Goal: Information Seeking & Learning: Learn about a topic

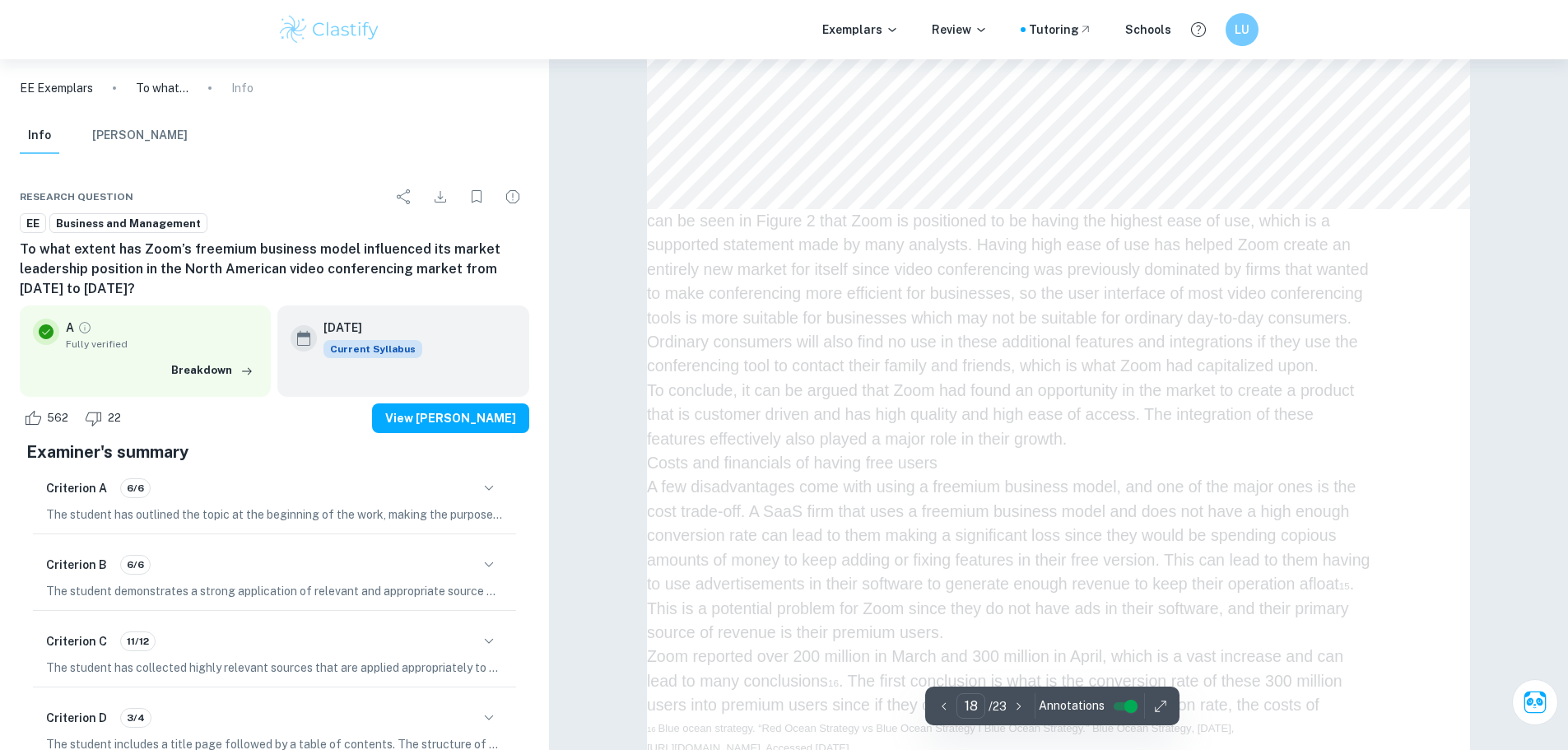
scroll to position [18289, 0]
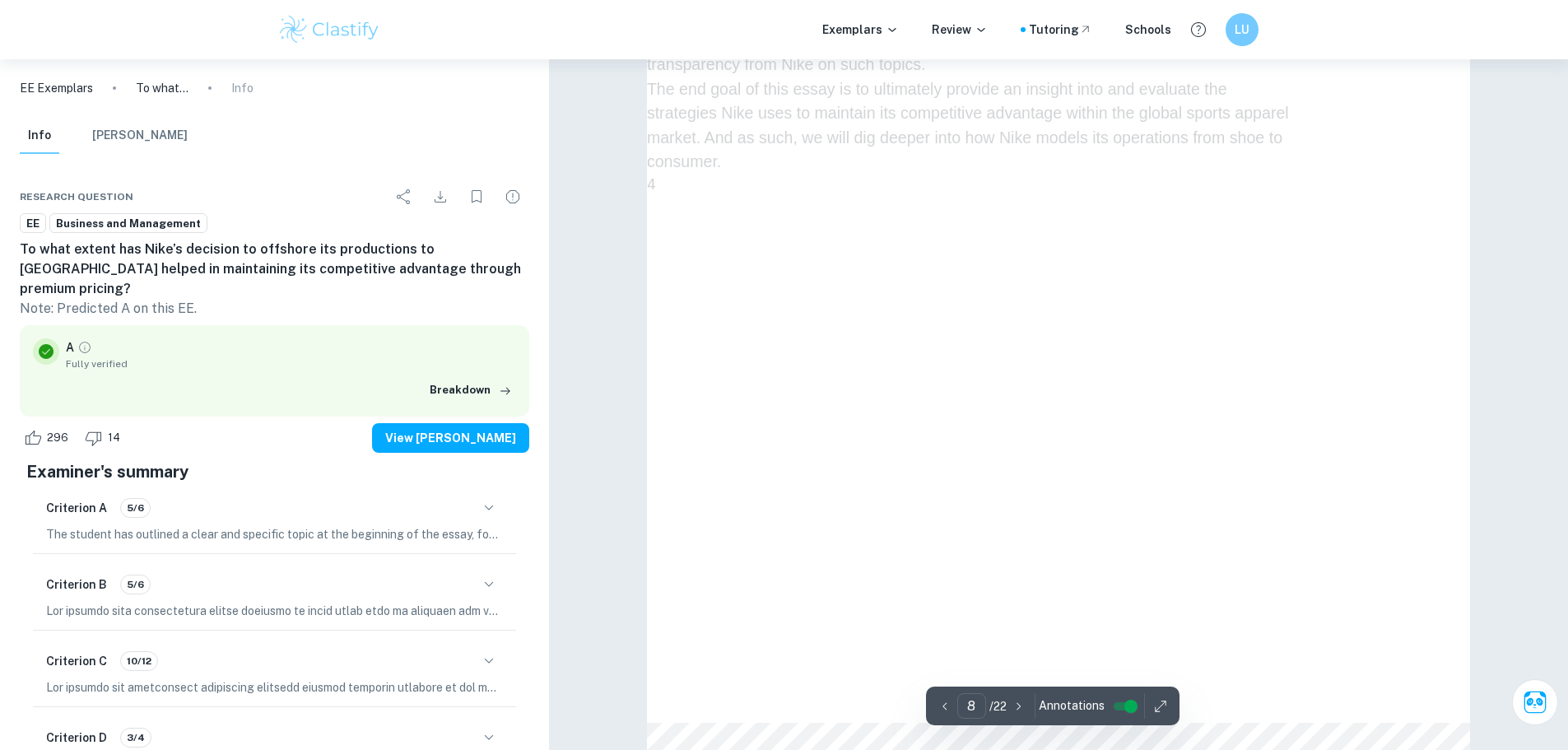
scroll to position [8476, 0]
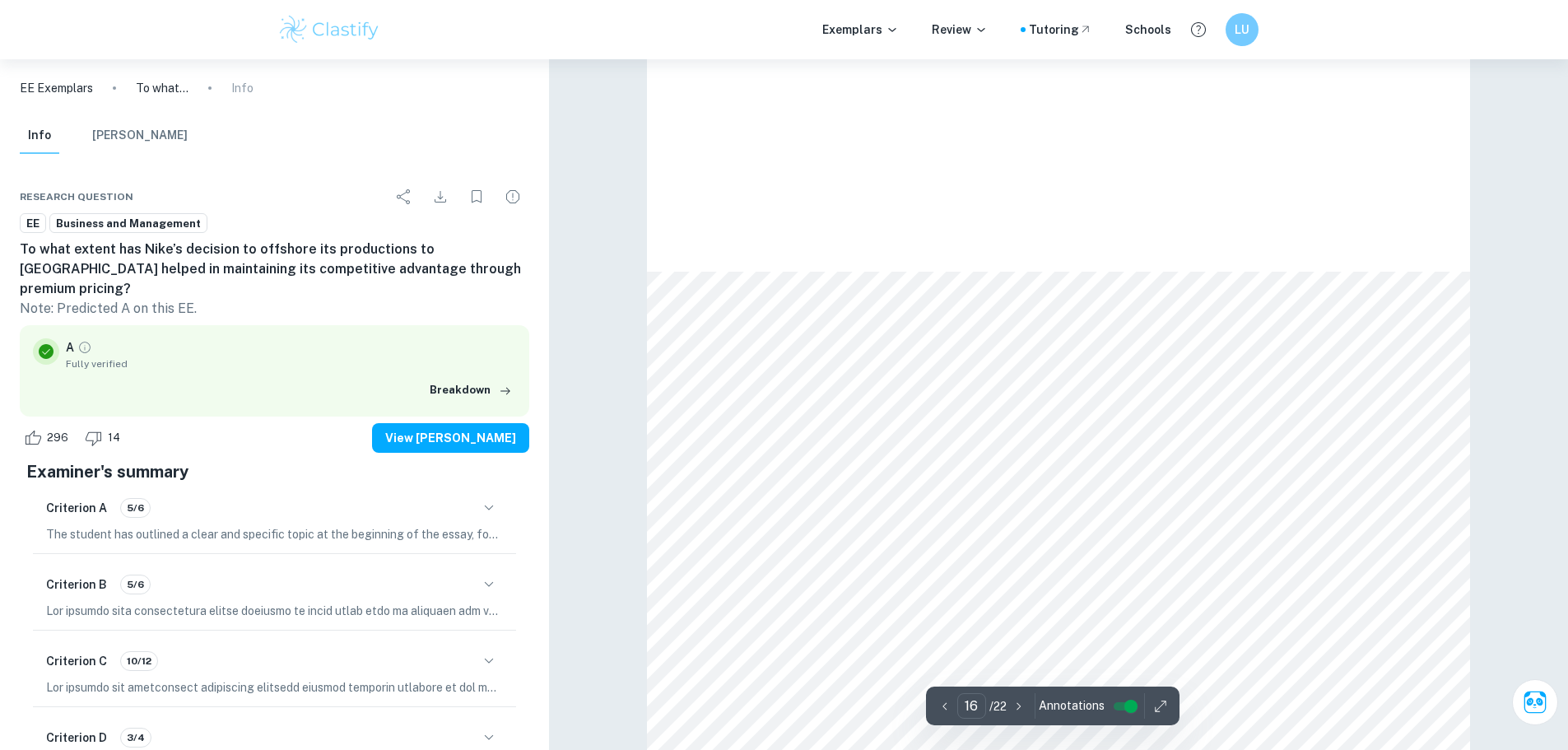
type input "17"
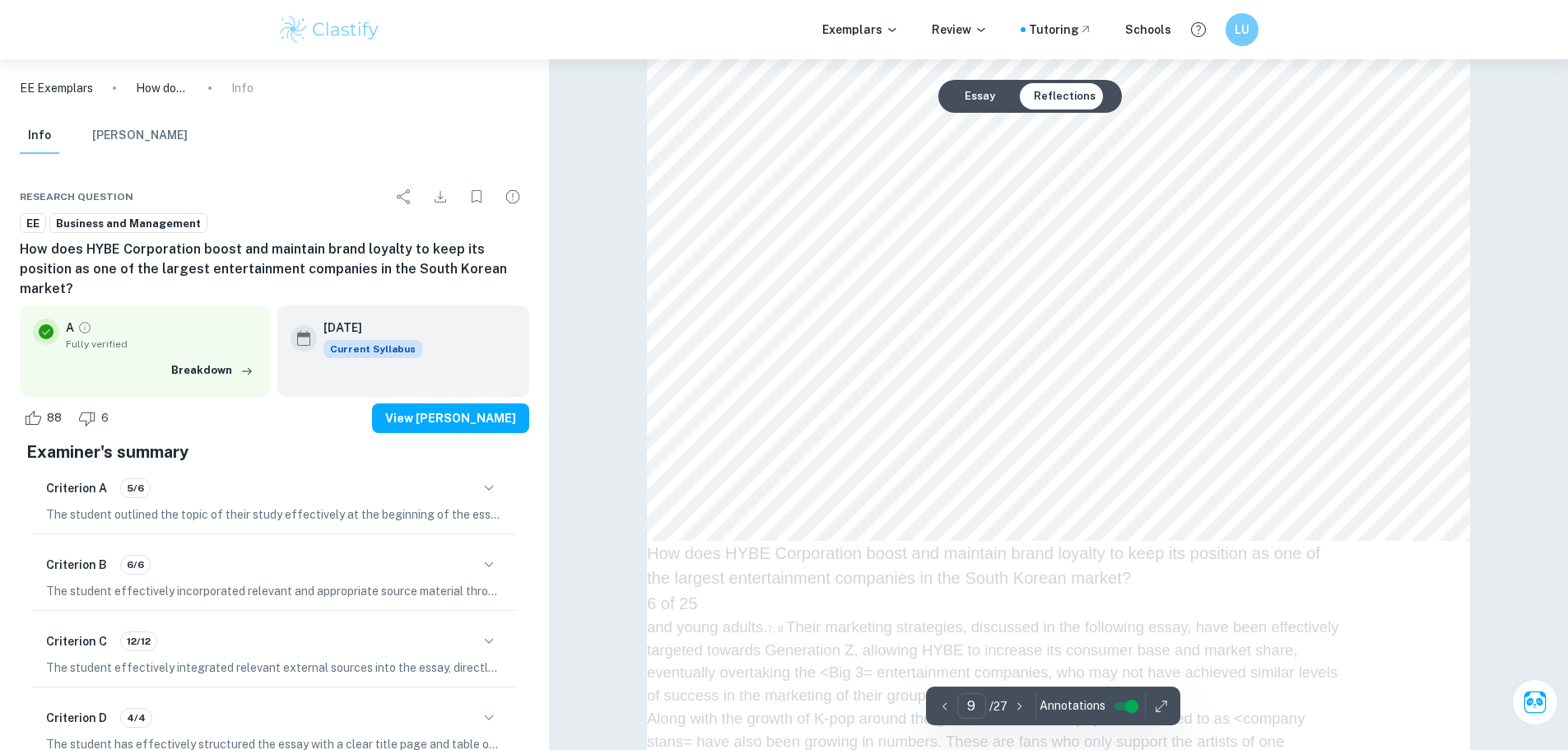
scroll to position [10455, 0]
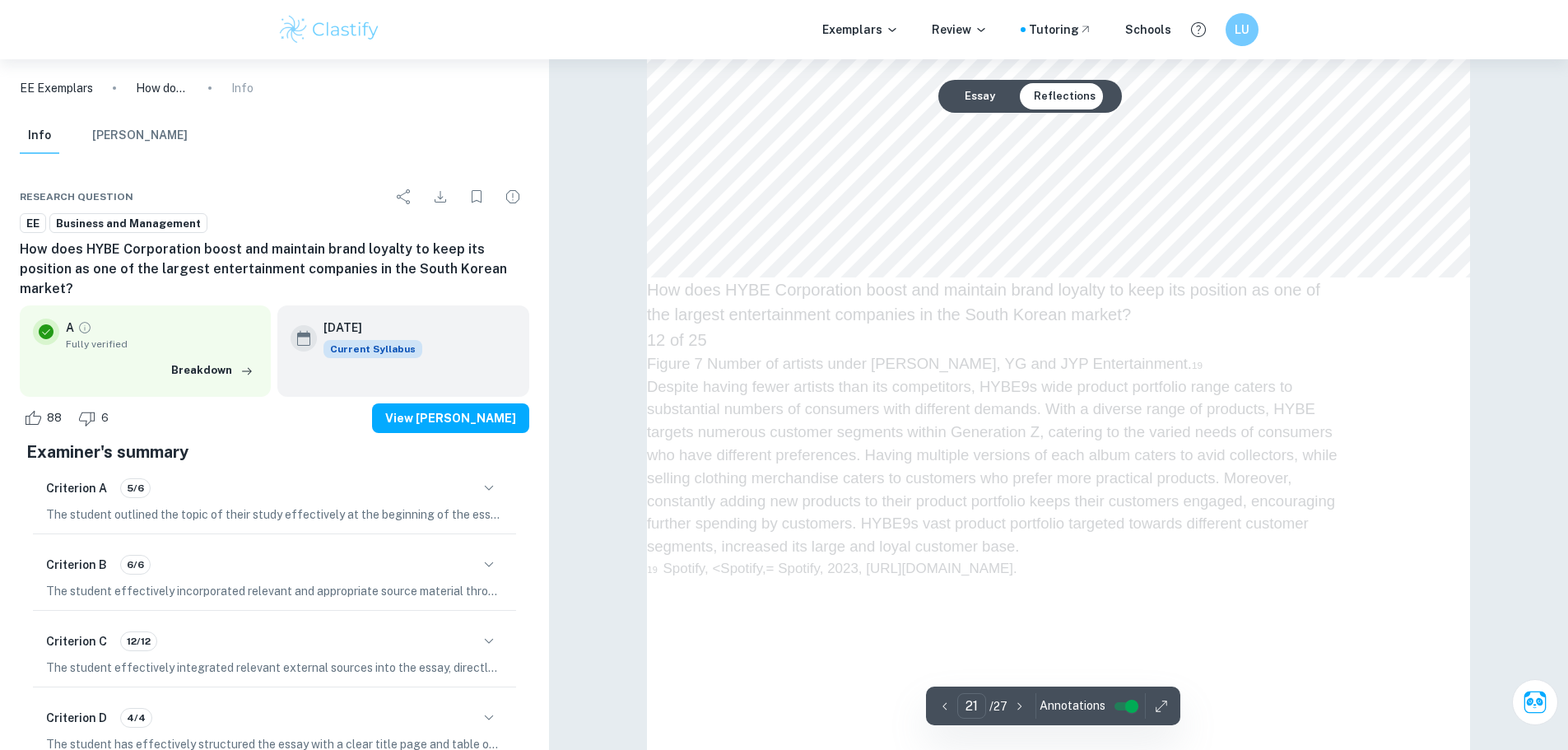
type input "22"
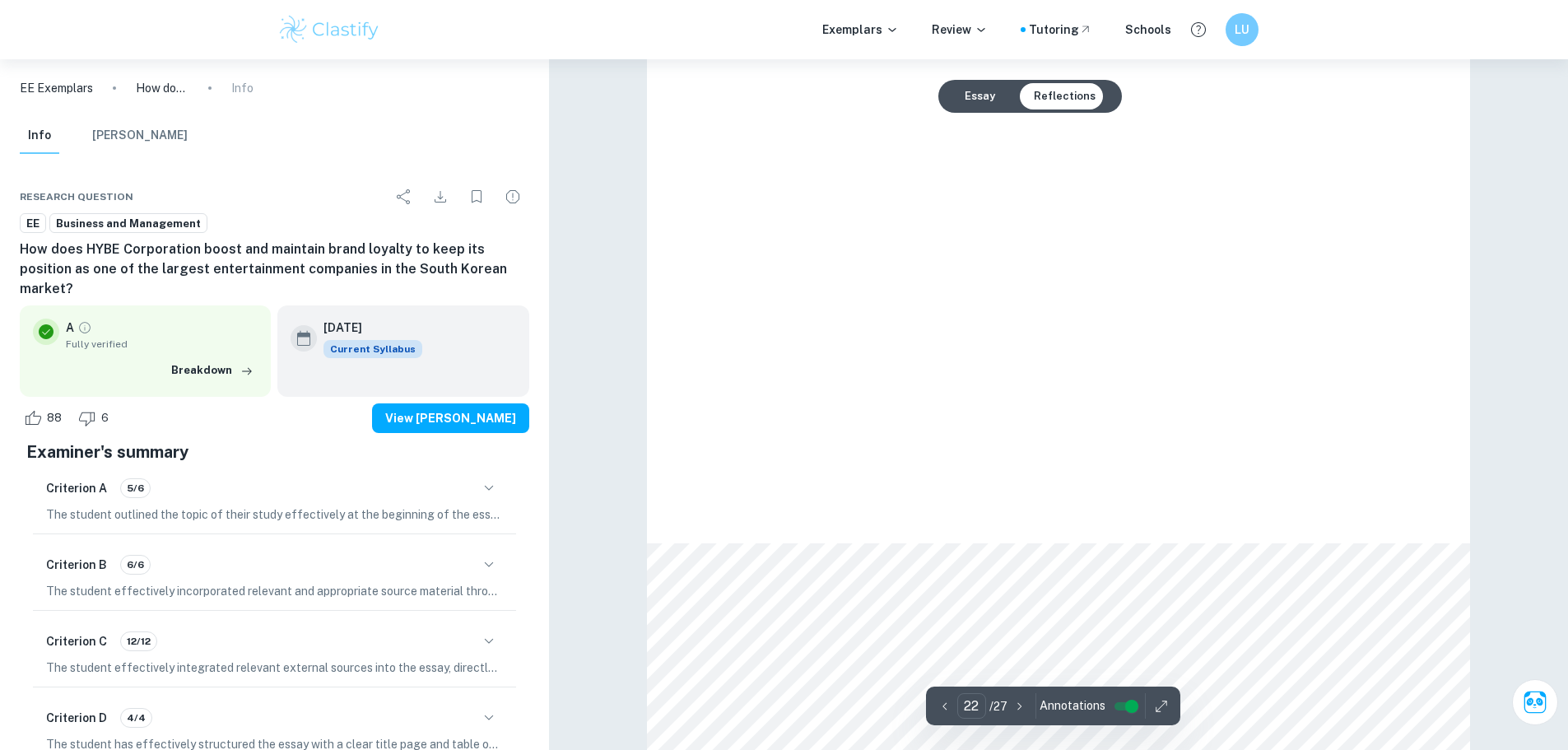
scroll to position [25354, 0]
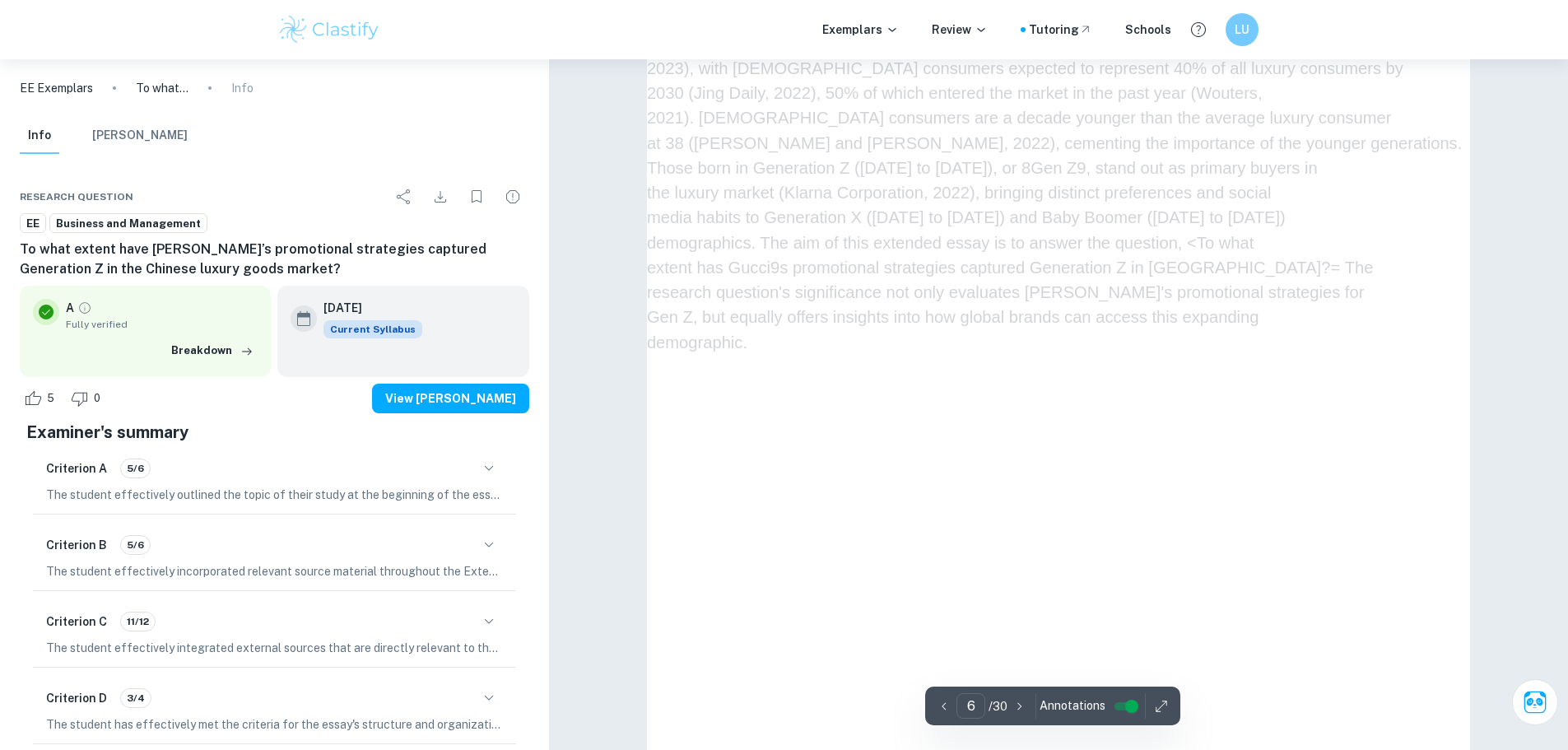
scroll to position [6378, 0]
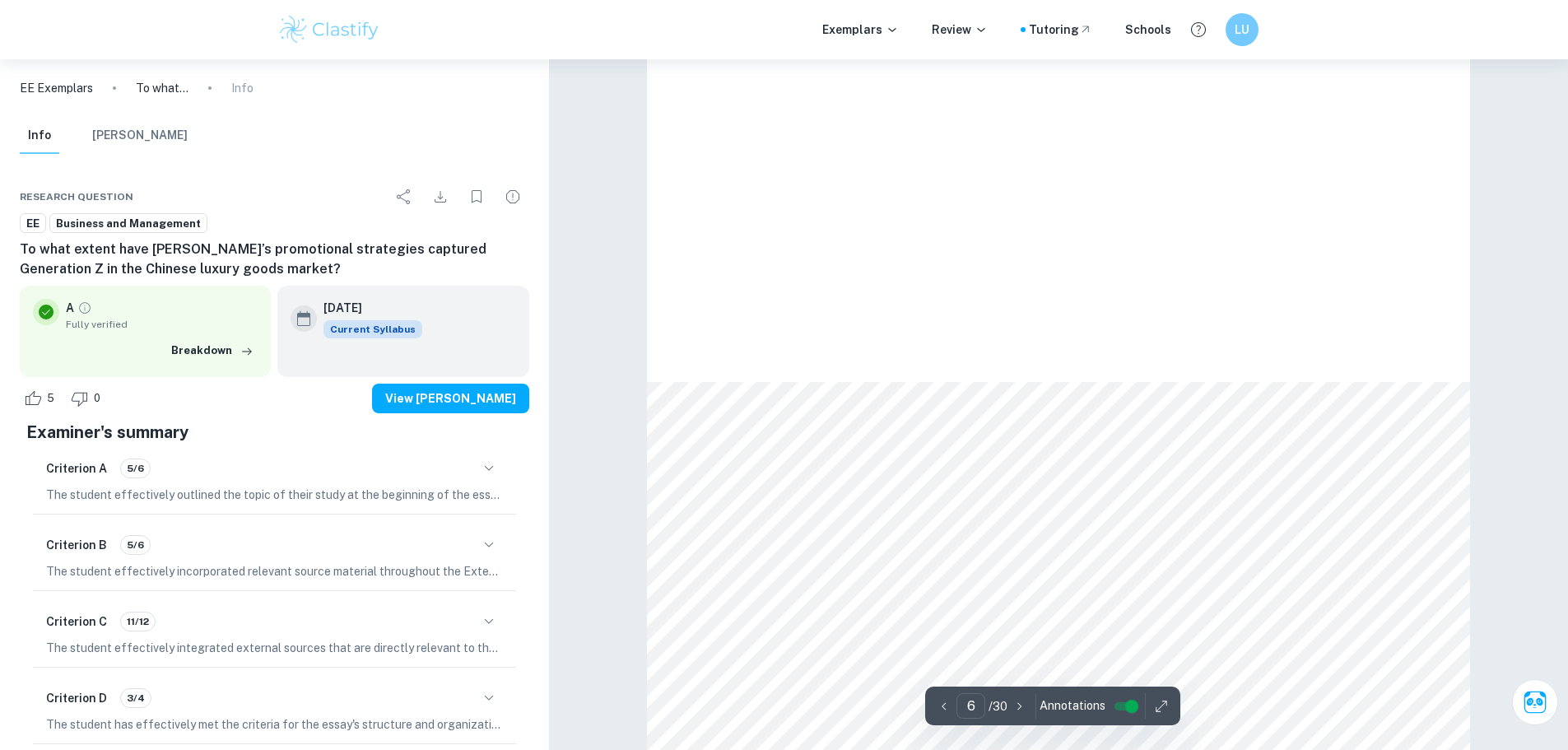
type input "7"
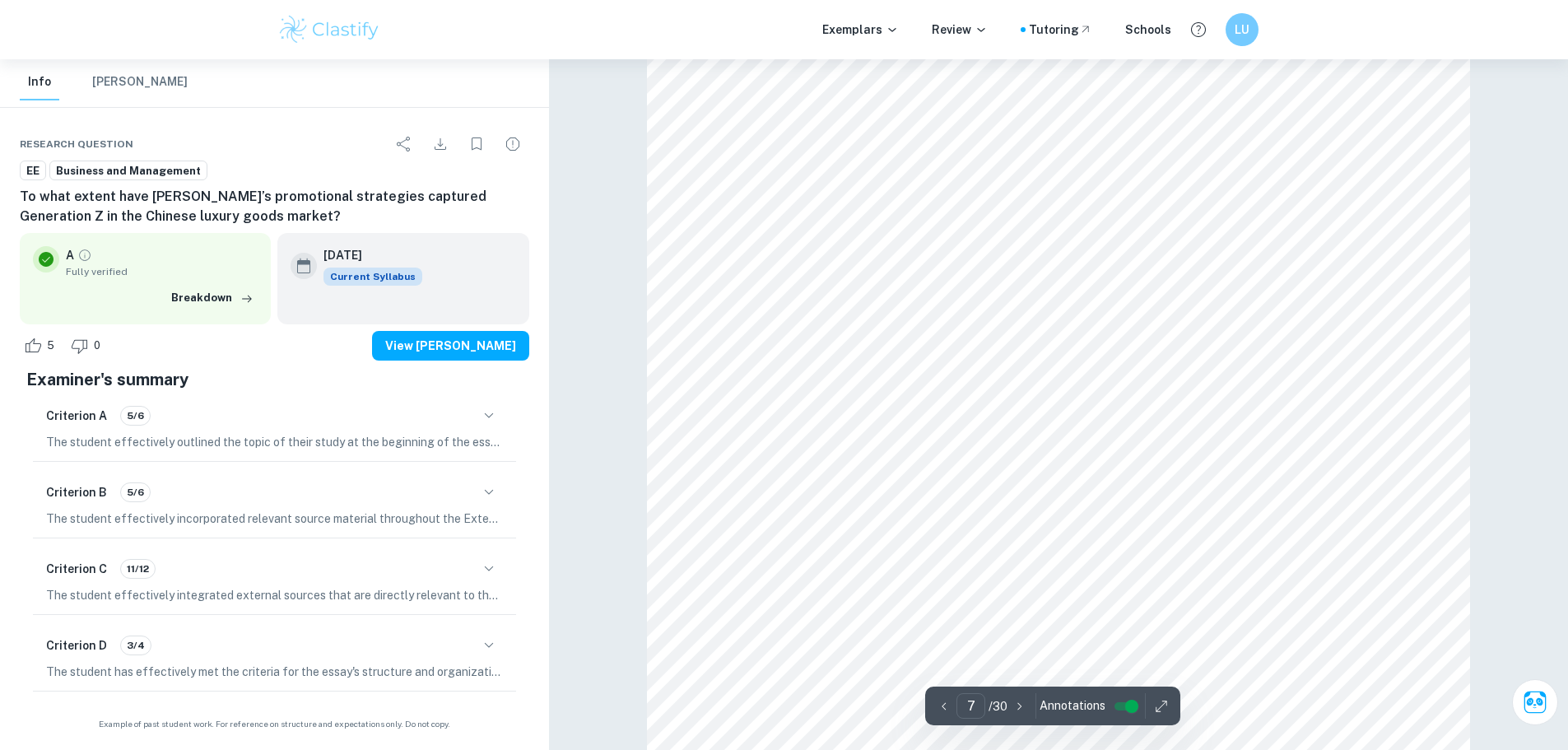
scroll to position [7119, 0]
